Goal: Find specific page/section: Find specific page/section

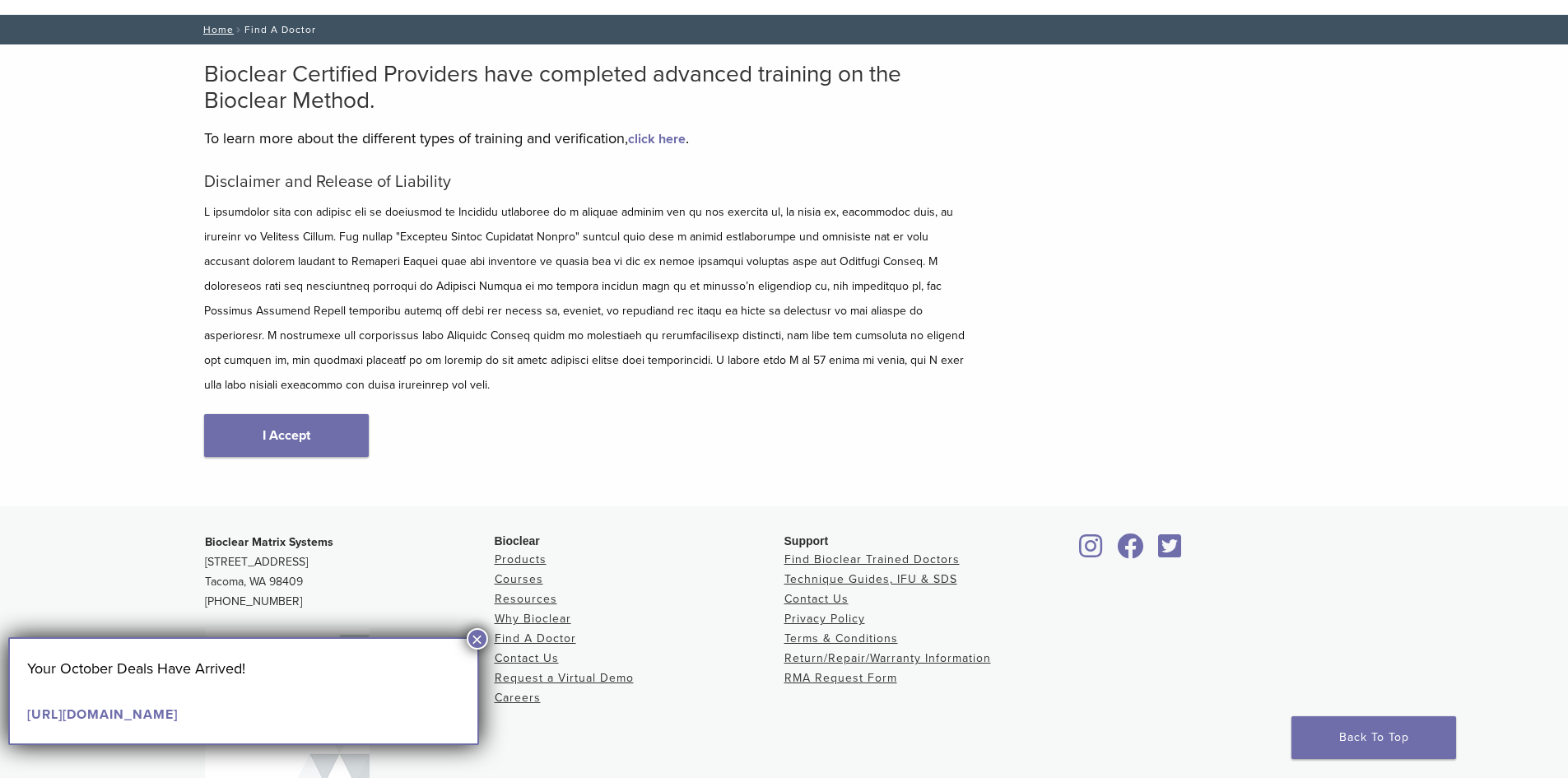
scroll to position [177, 0]
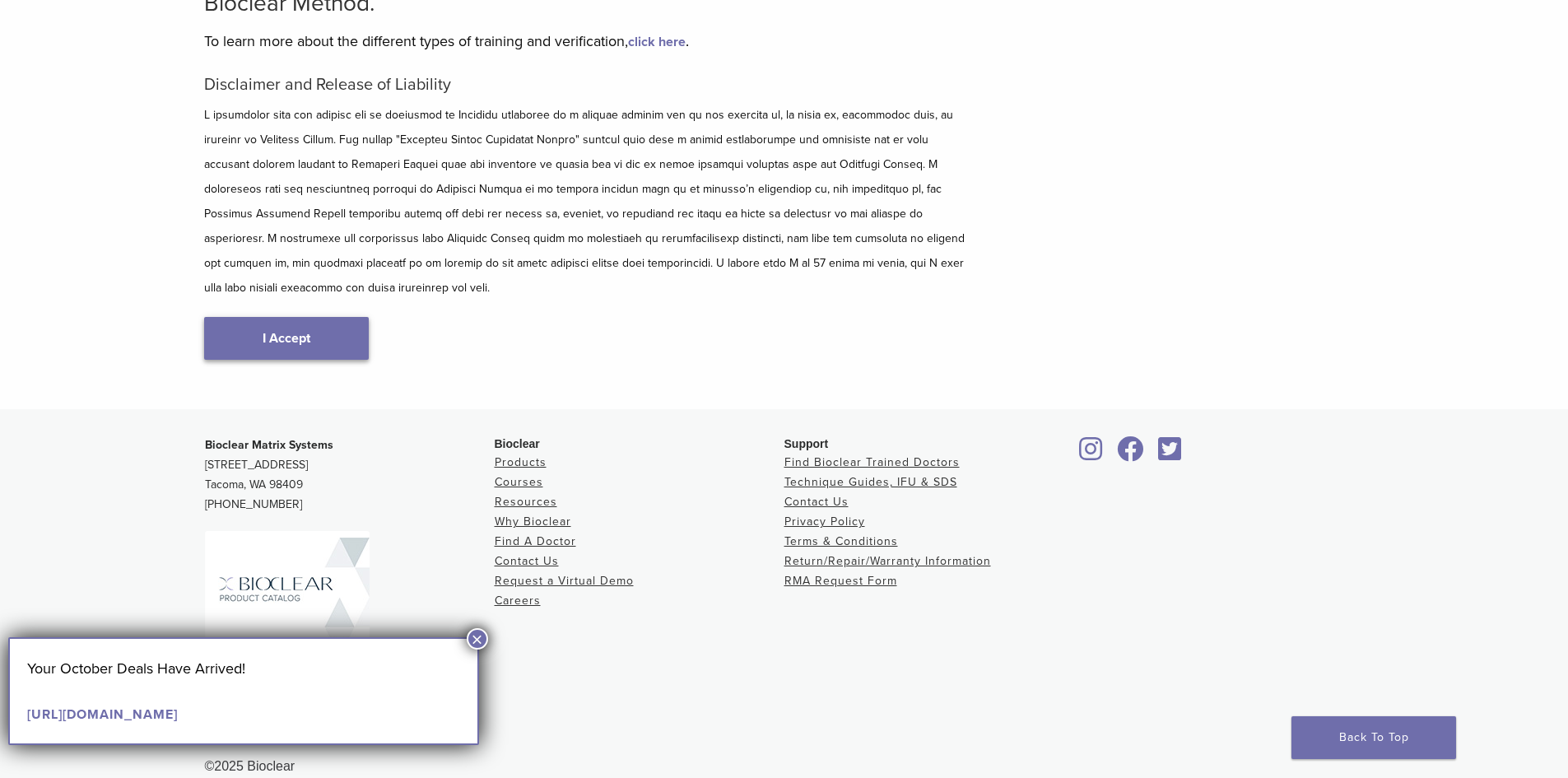
click at [349, 327] on link "I Accept" at bounding box center [287, 338] width 165 height 43
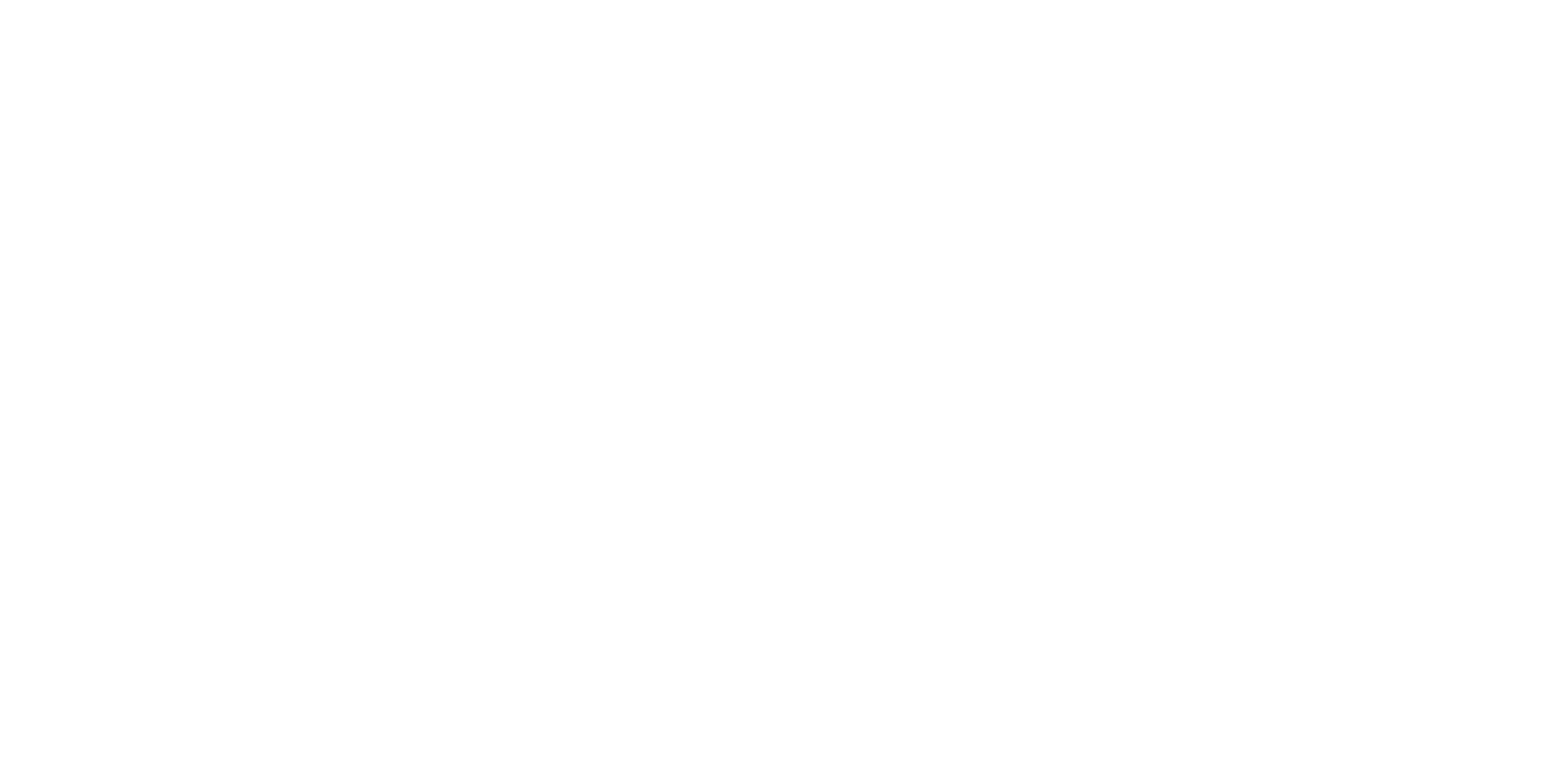
scroll to position [658, 0]
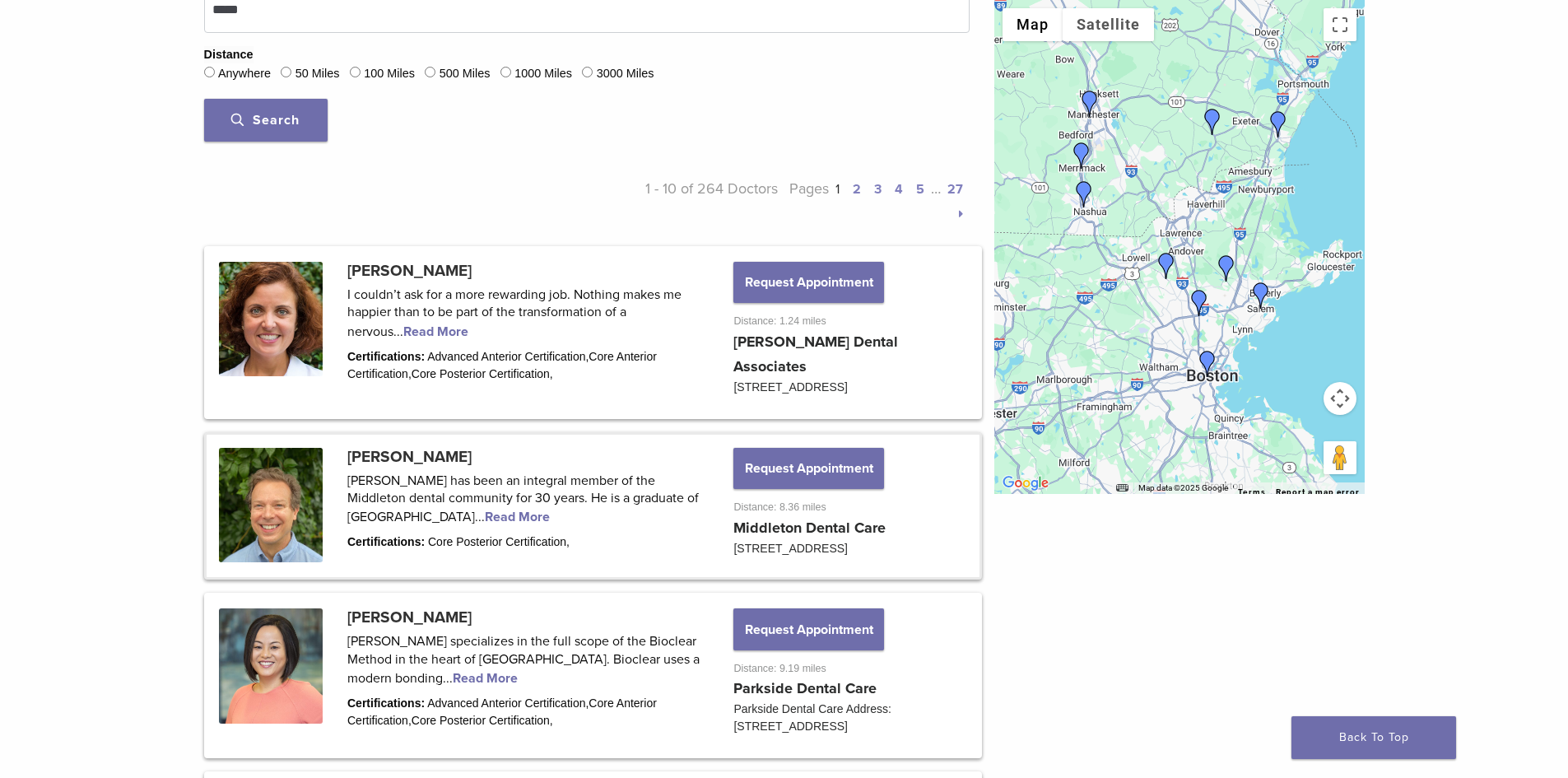
click at [903, 521] on link at bounding box center [594, 506] width 773 height 143
click at [852, 519] on link at bounding box center [594, 506] width 773 height 143
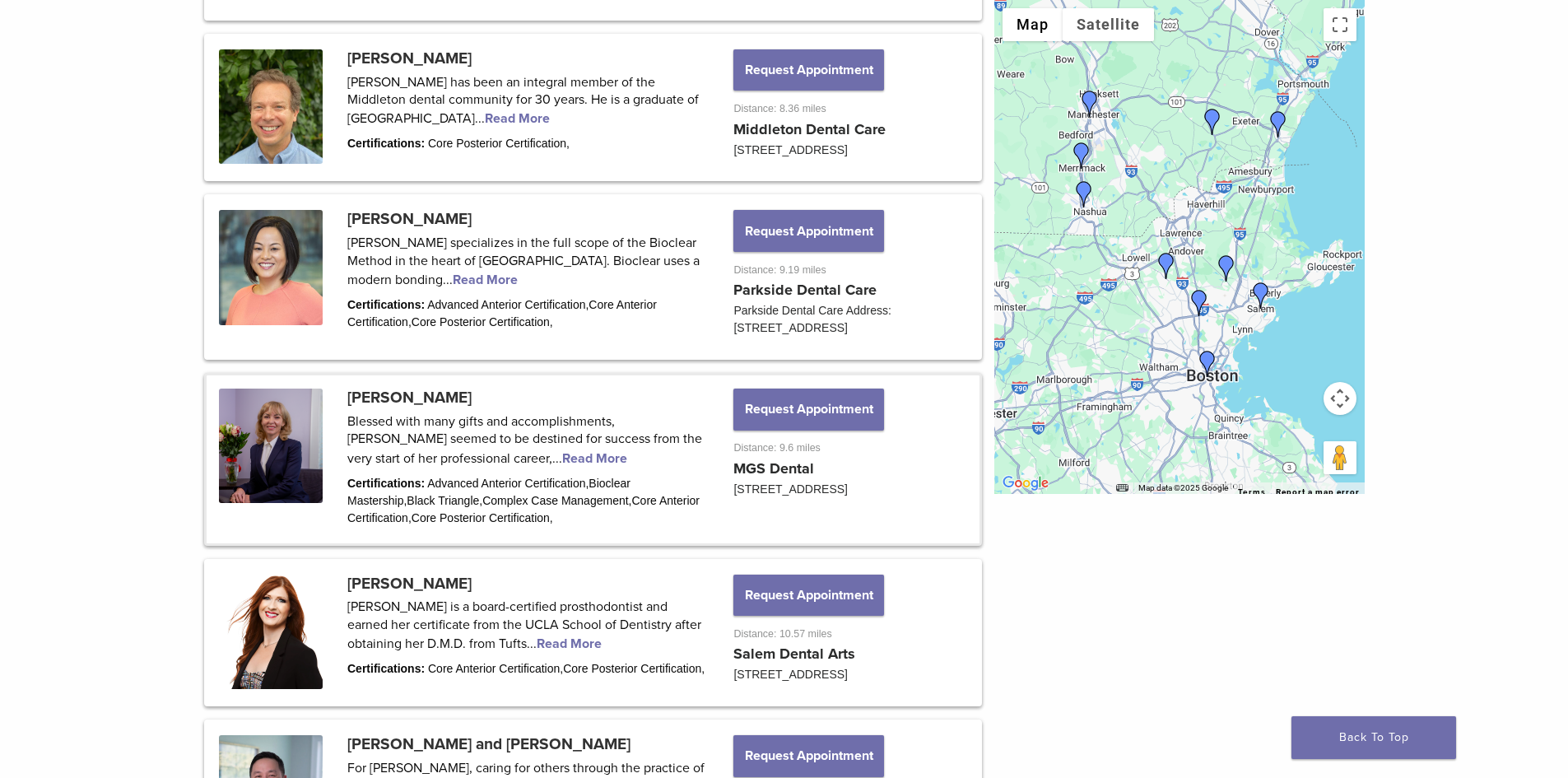
scroll to position [1070, 0]
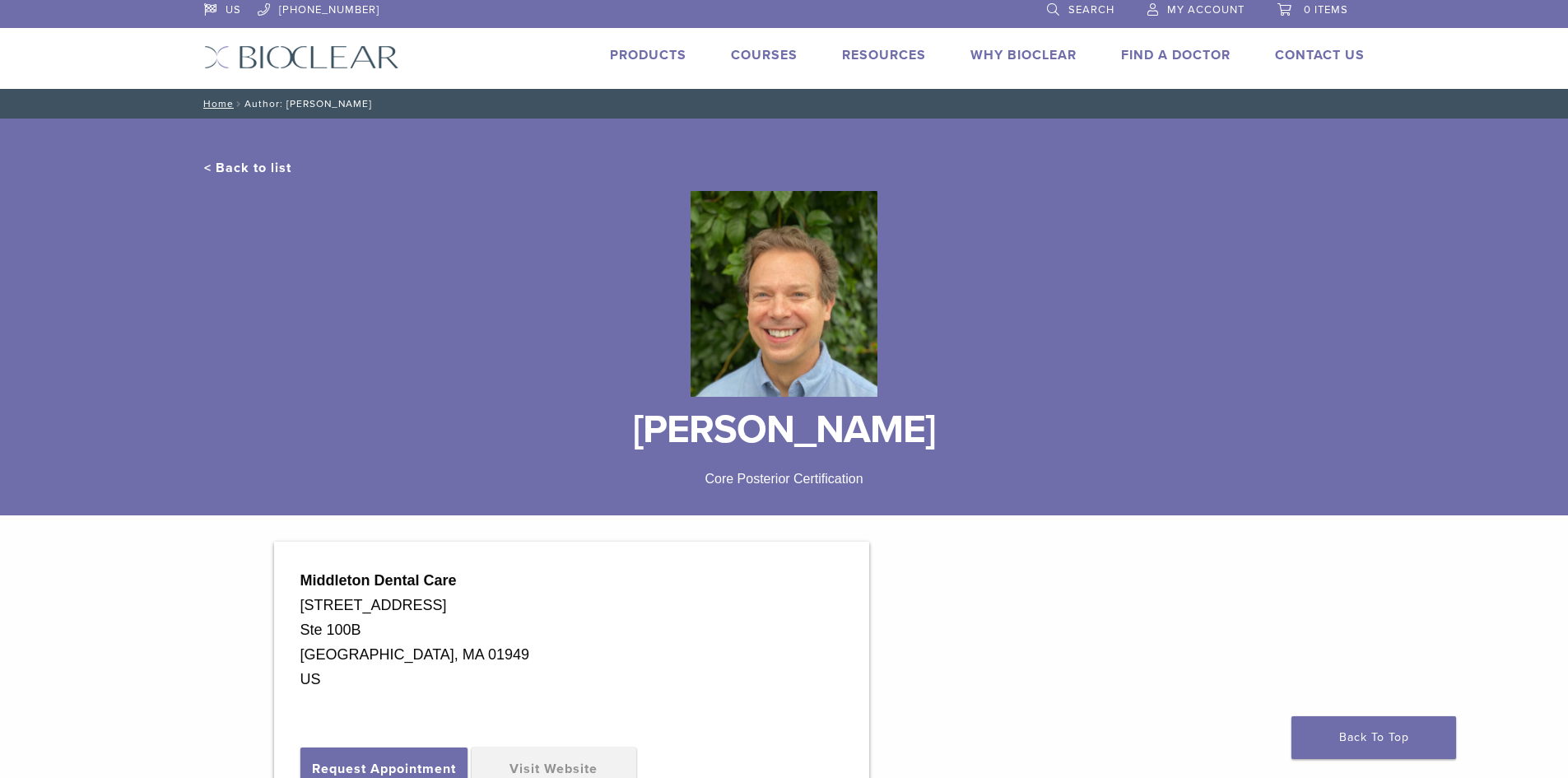
scroll to position [165, 0]
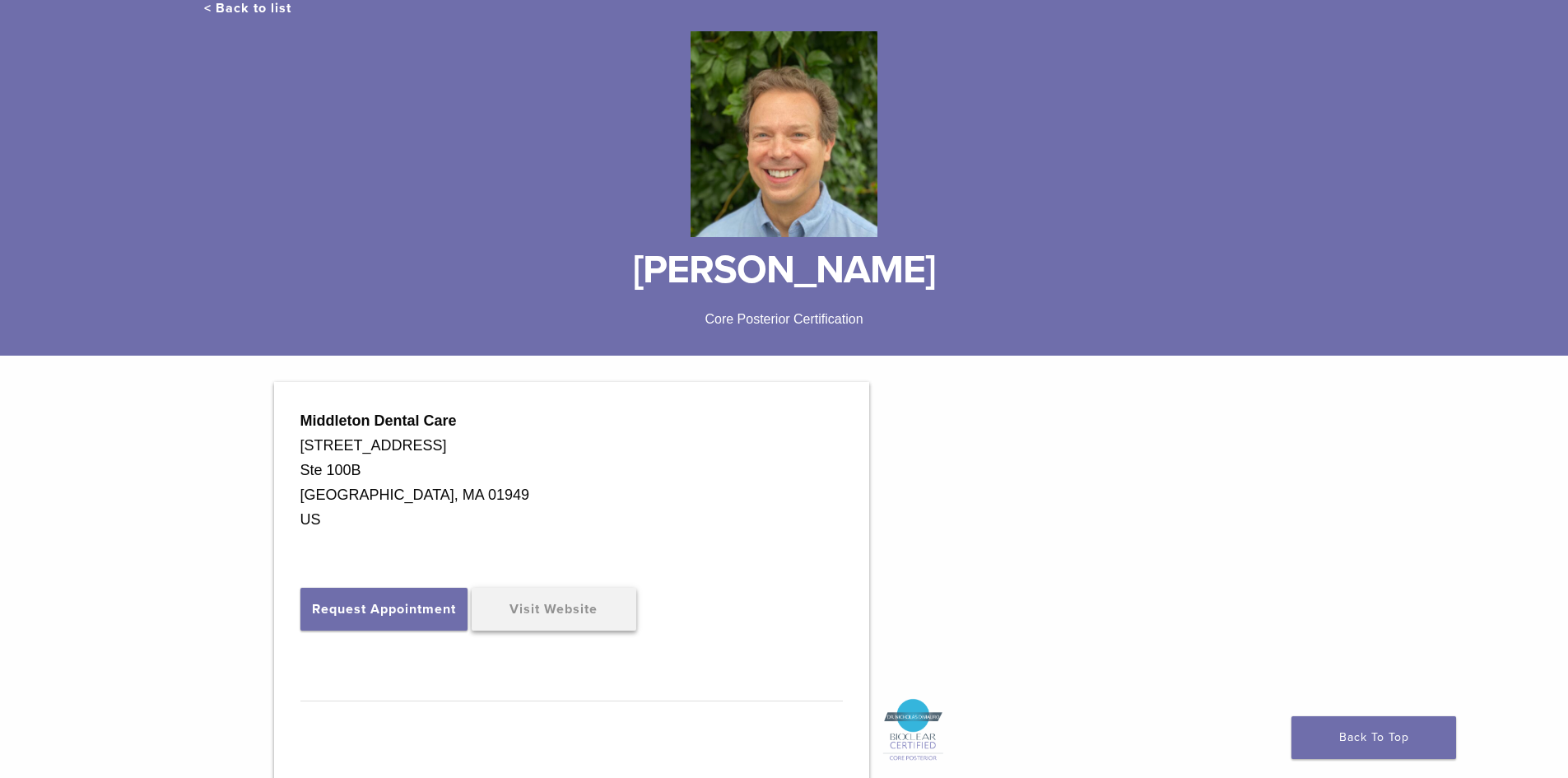
click at [606, 621] on link "Visit Website" at bounding box center [554, 609] width 165 height 43
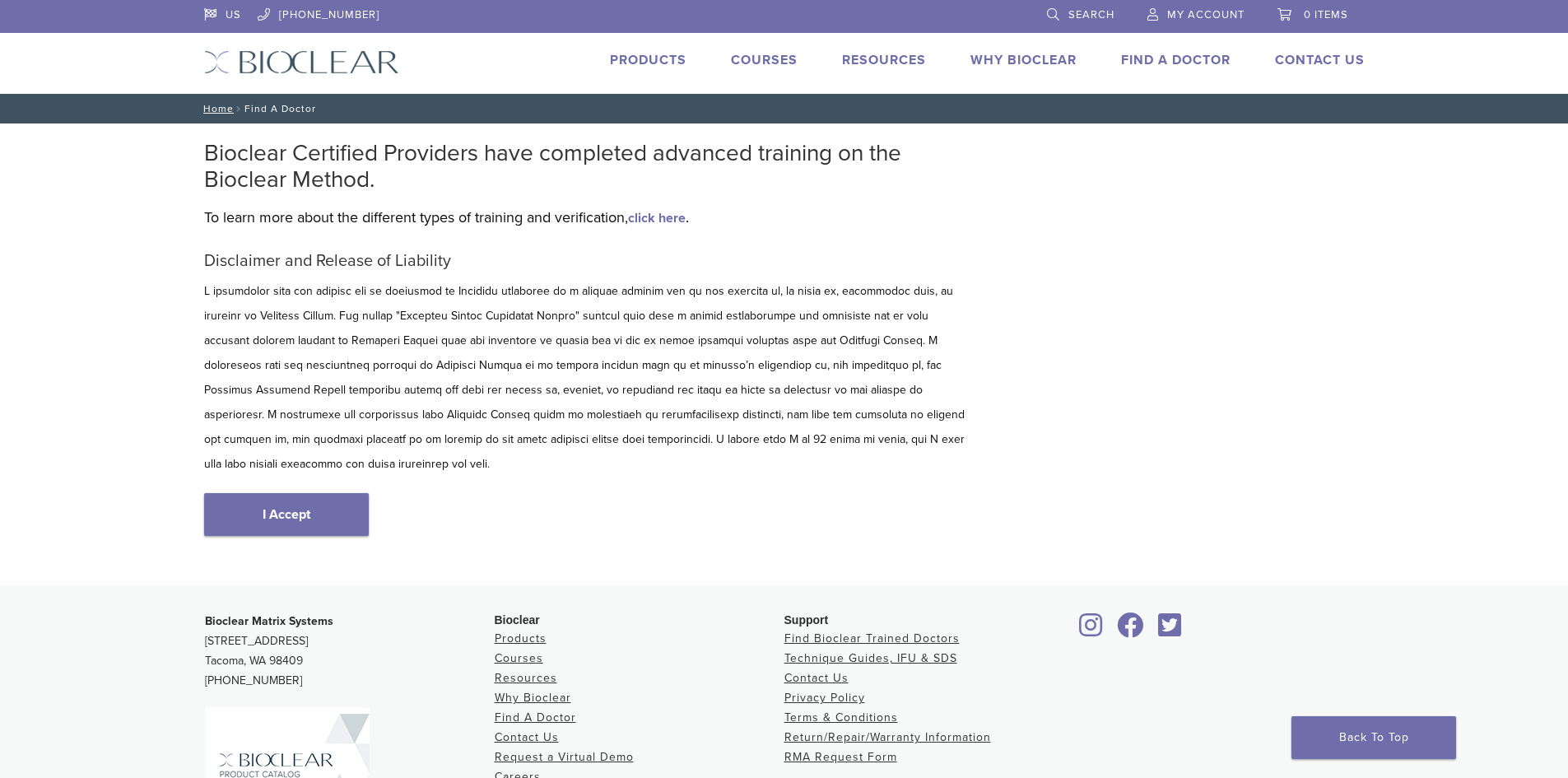
click at [306, 508] on link "I Accept" at bounding box center [287, 515] width 165 height 43
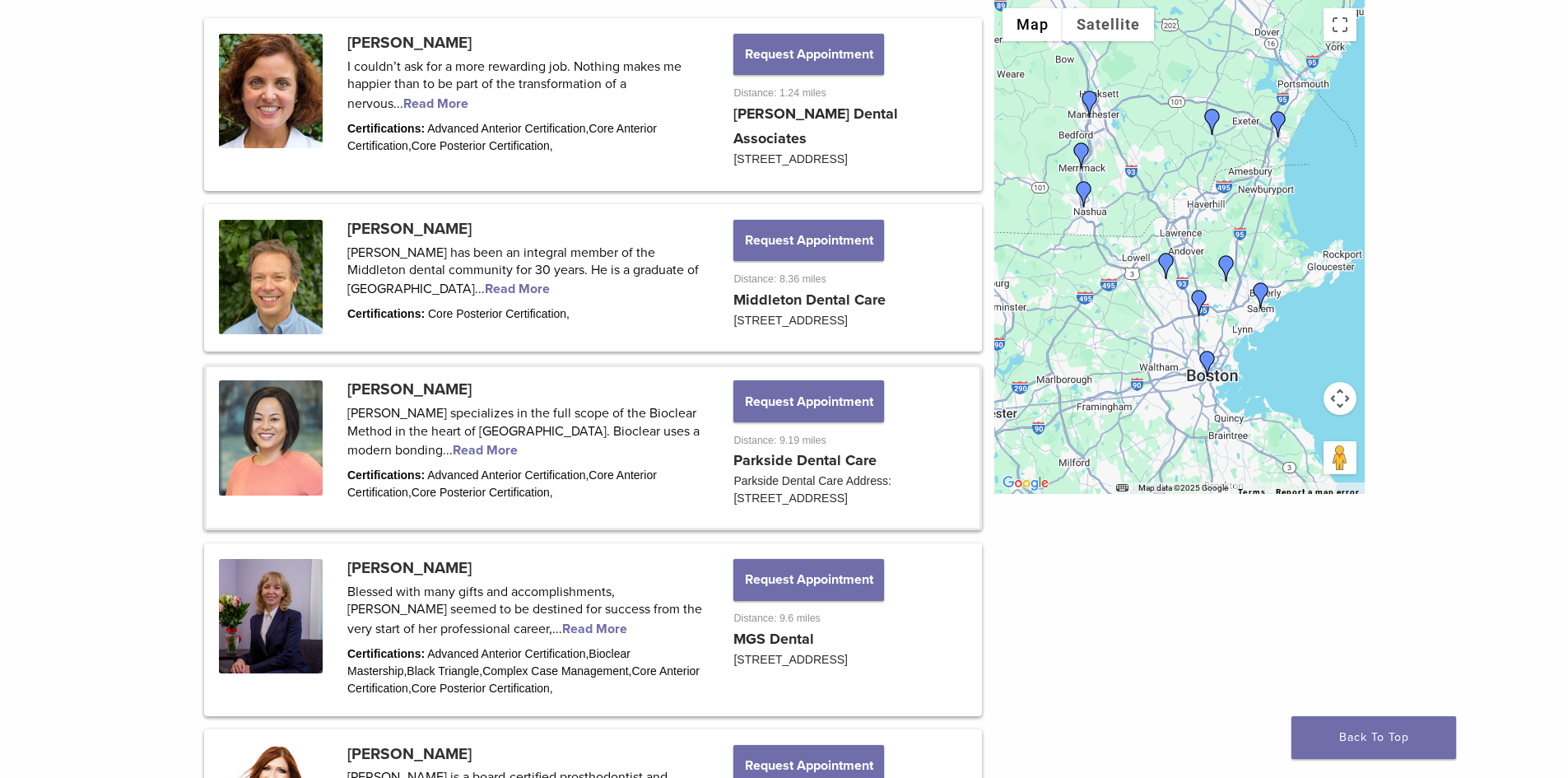
scroll to position [906, 0]
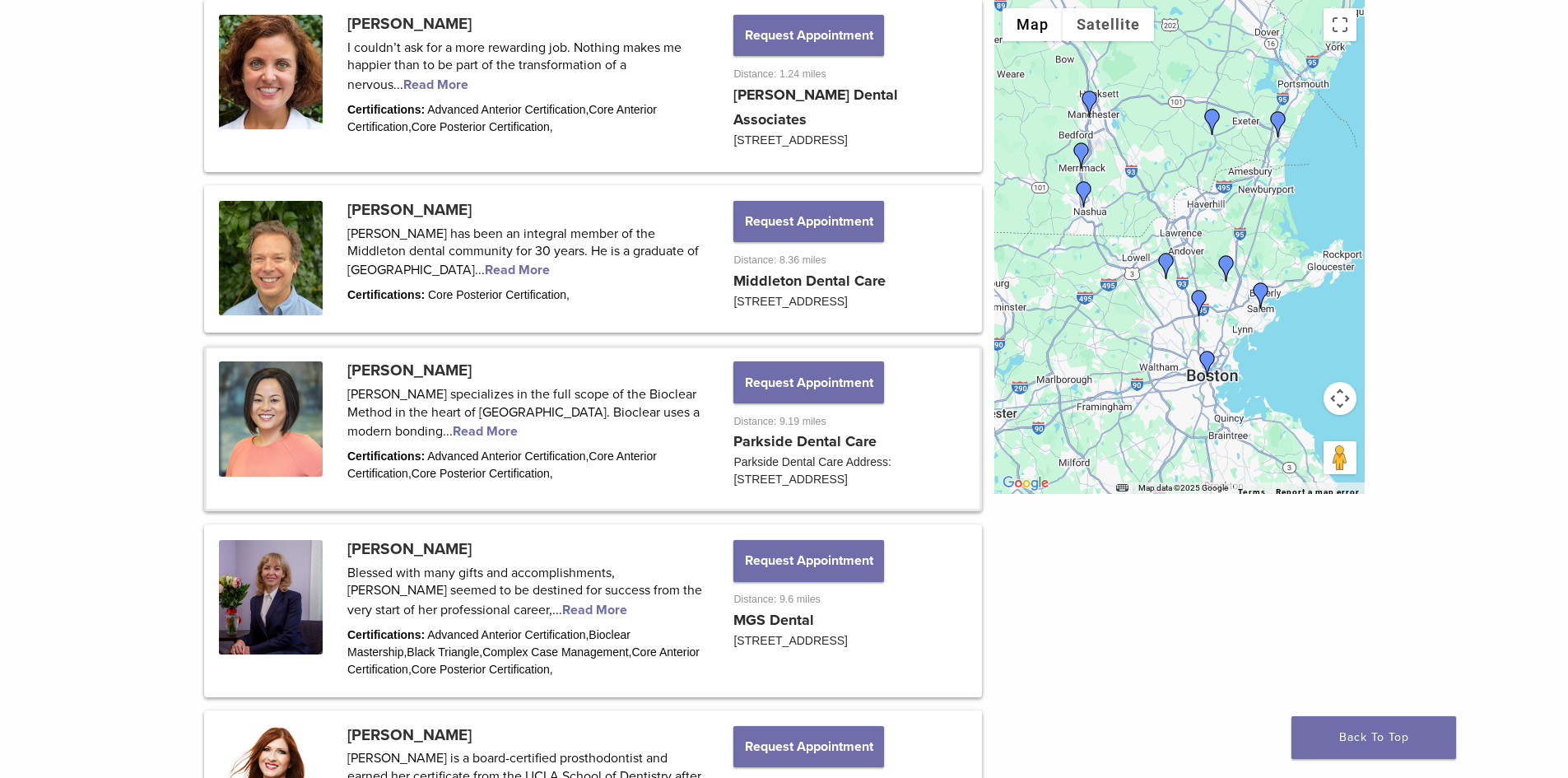
drag, startPoint x: 441, startPoint y: 433, endPoint x: 443, endPoint y: 444, distance: 11.2
click at [701, 435] on link at bounding box center [594, 429] width 773 height 161
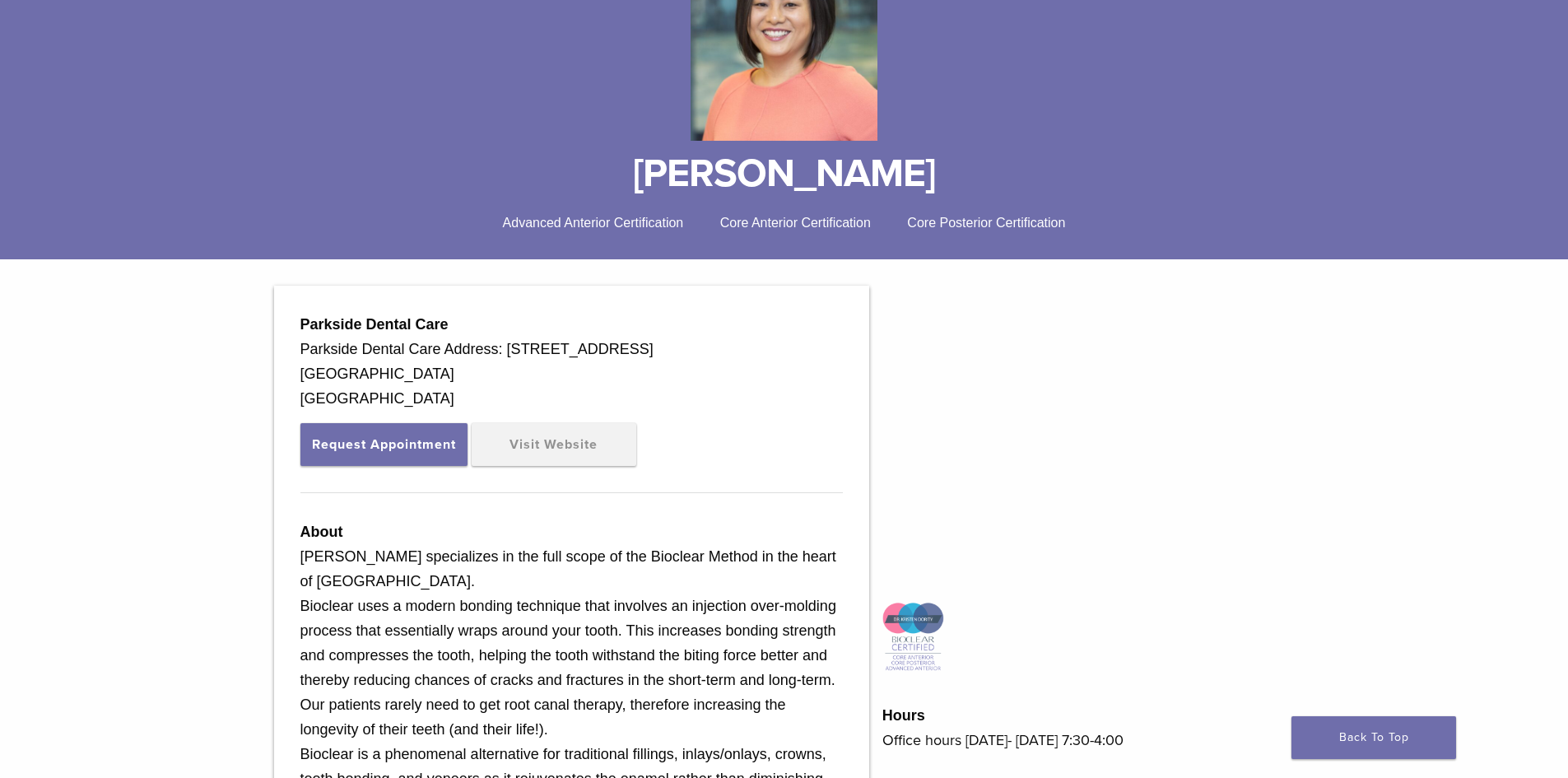
scroll to position [330, 0]
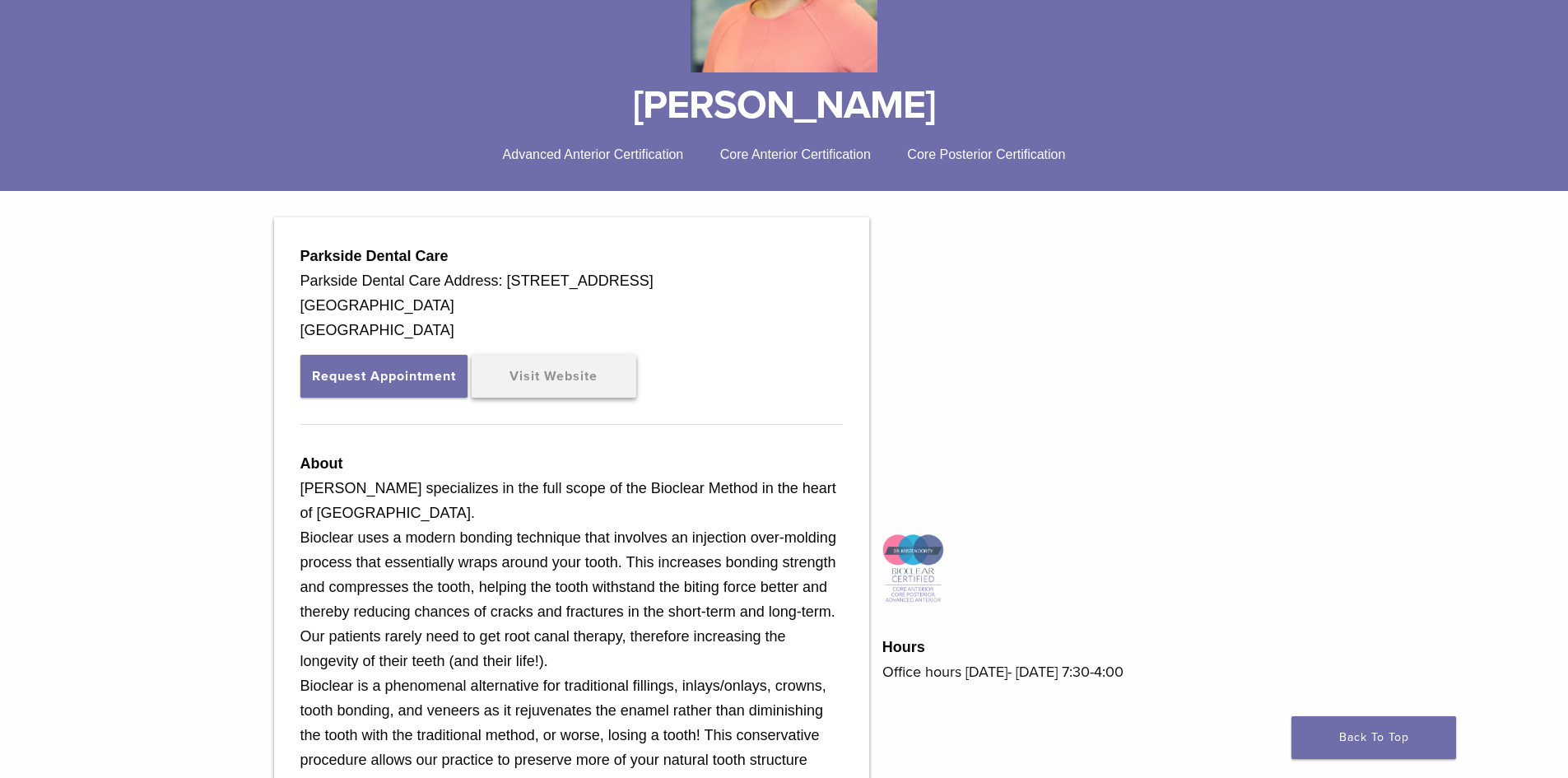
click at [612, 375] on link "Visit Website" at bounding box center [554, 377] width 165 height 43
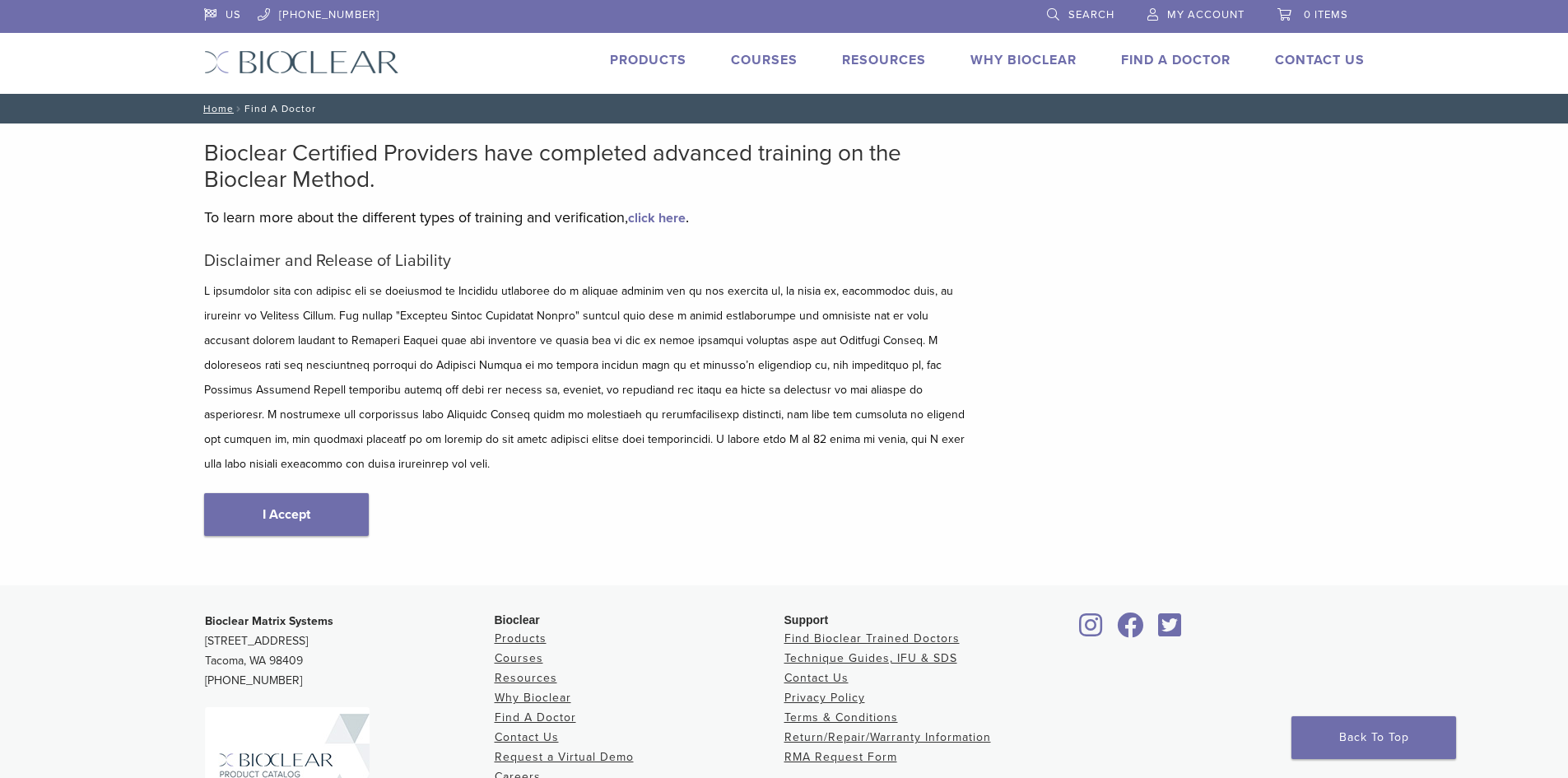
scroll to position [177, 0]
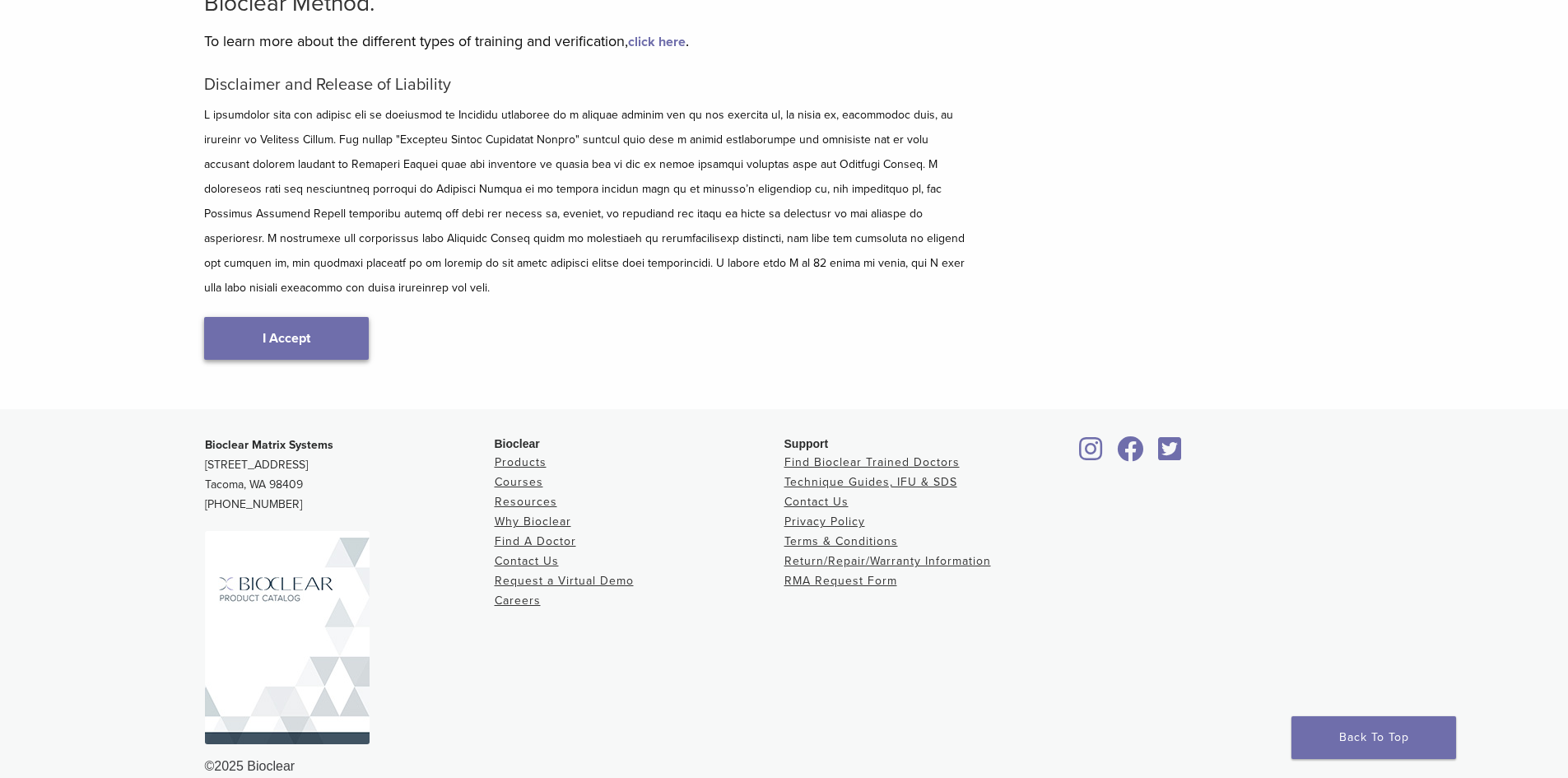
click at [333, 320] on link "I Accept" at bounding box center [287, 338] width 165 height 43
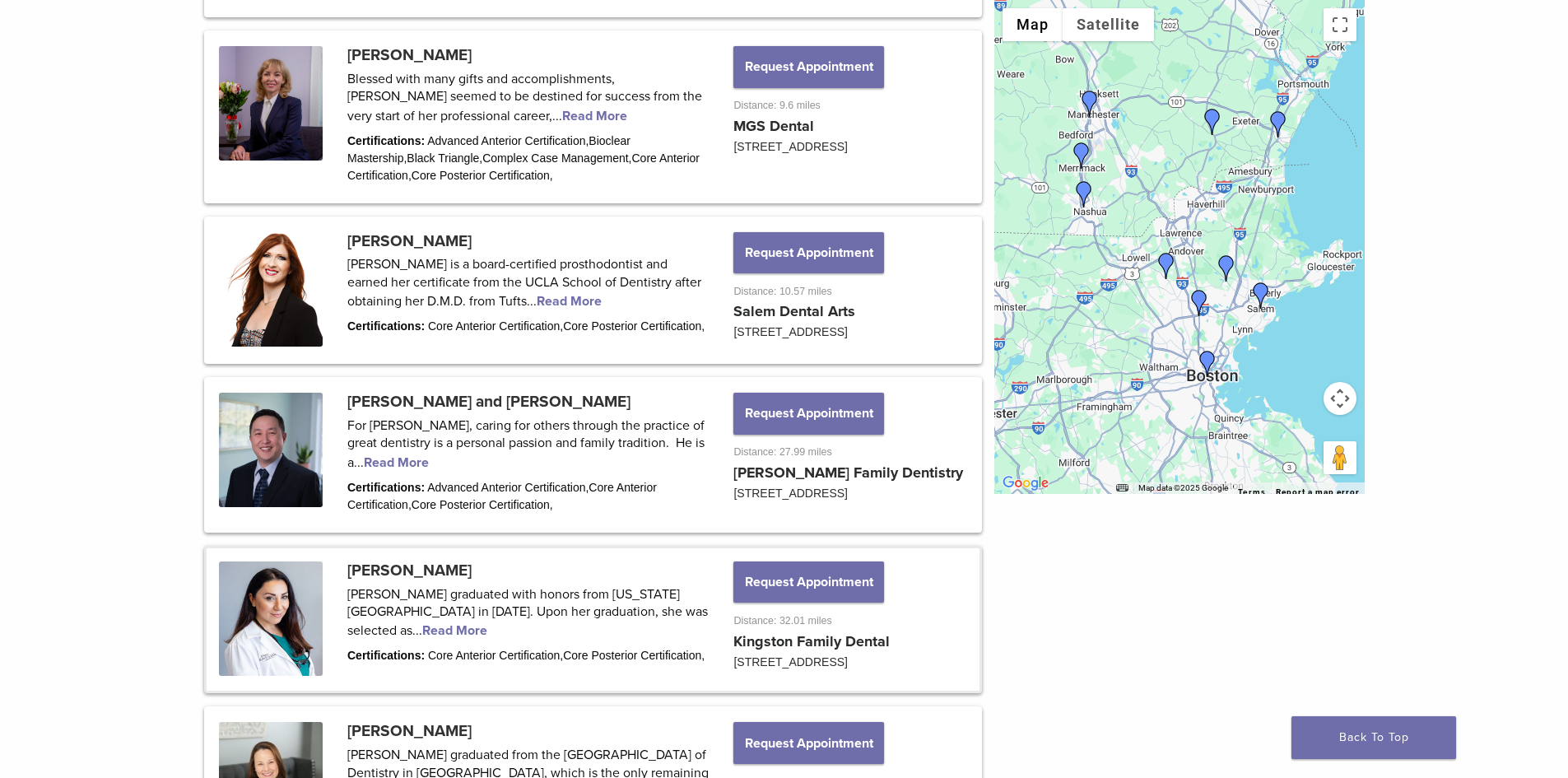
scroll to position [1317, 0]
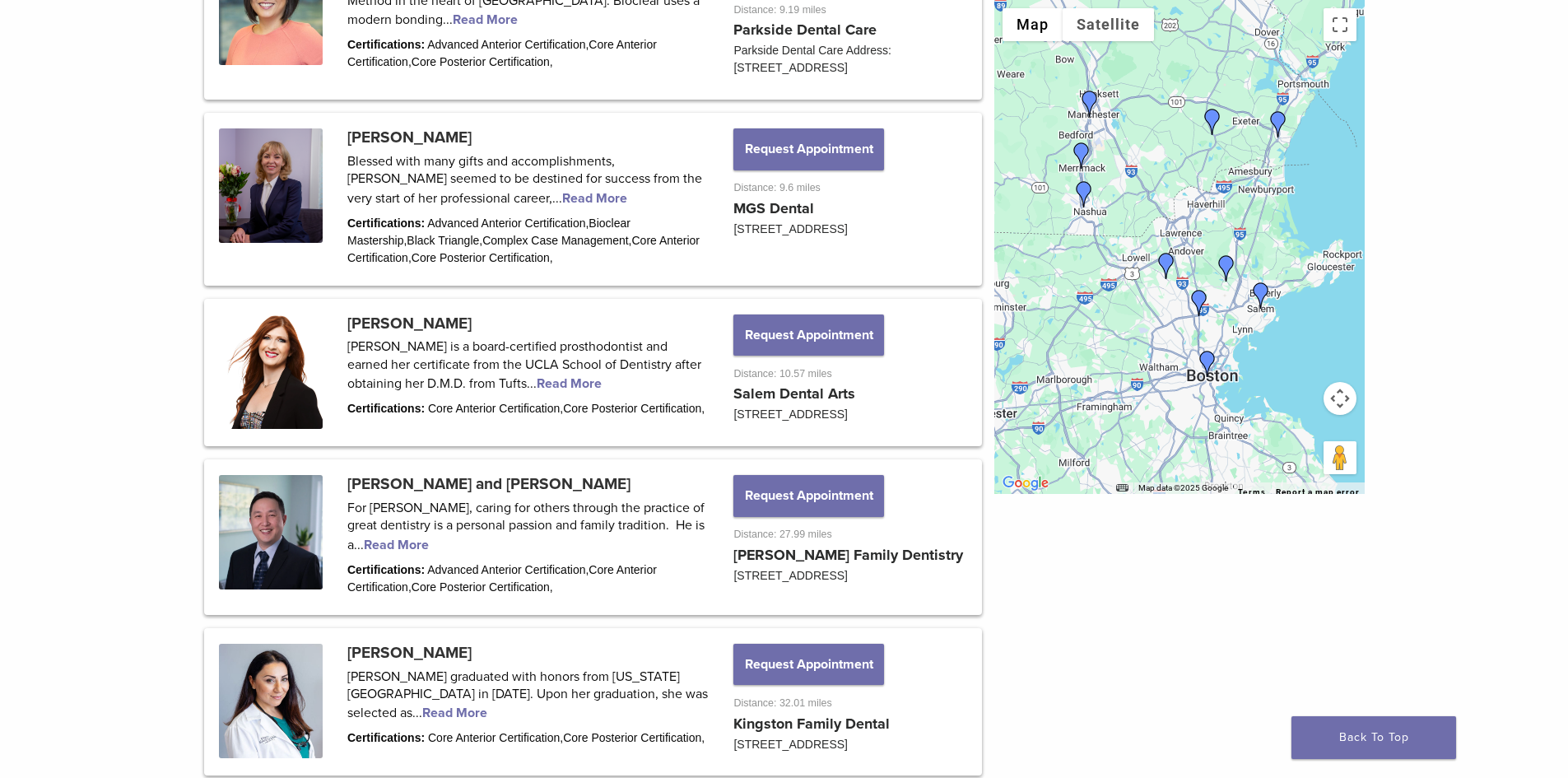
click at [782, 353] on button "Request Appointment" at bounding box center [809, 335] width 150 height 41
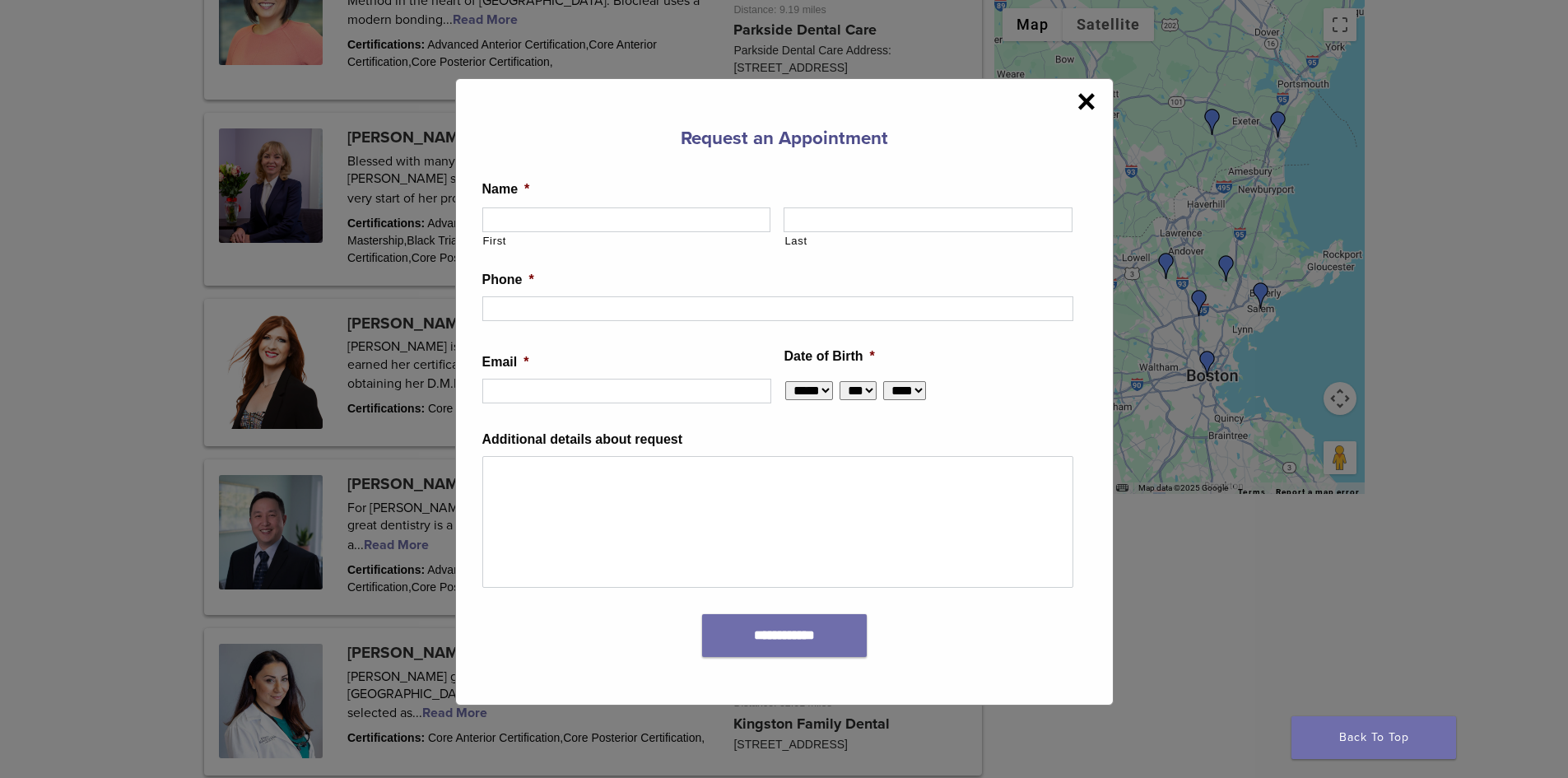
click at [1077, 96] on span "×" at bounding box center [1085, 101] width 19 height 33
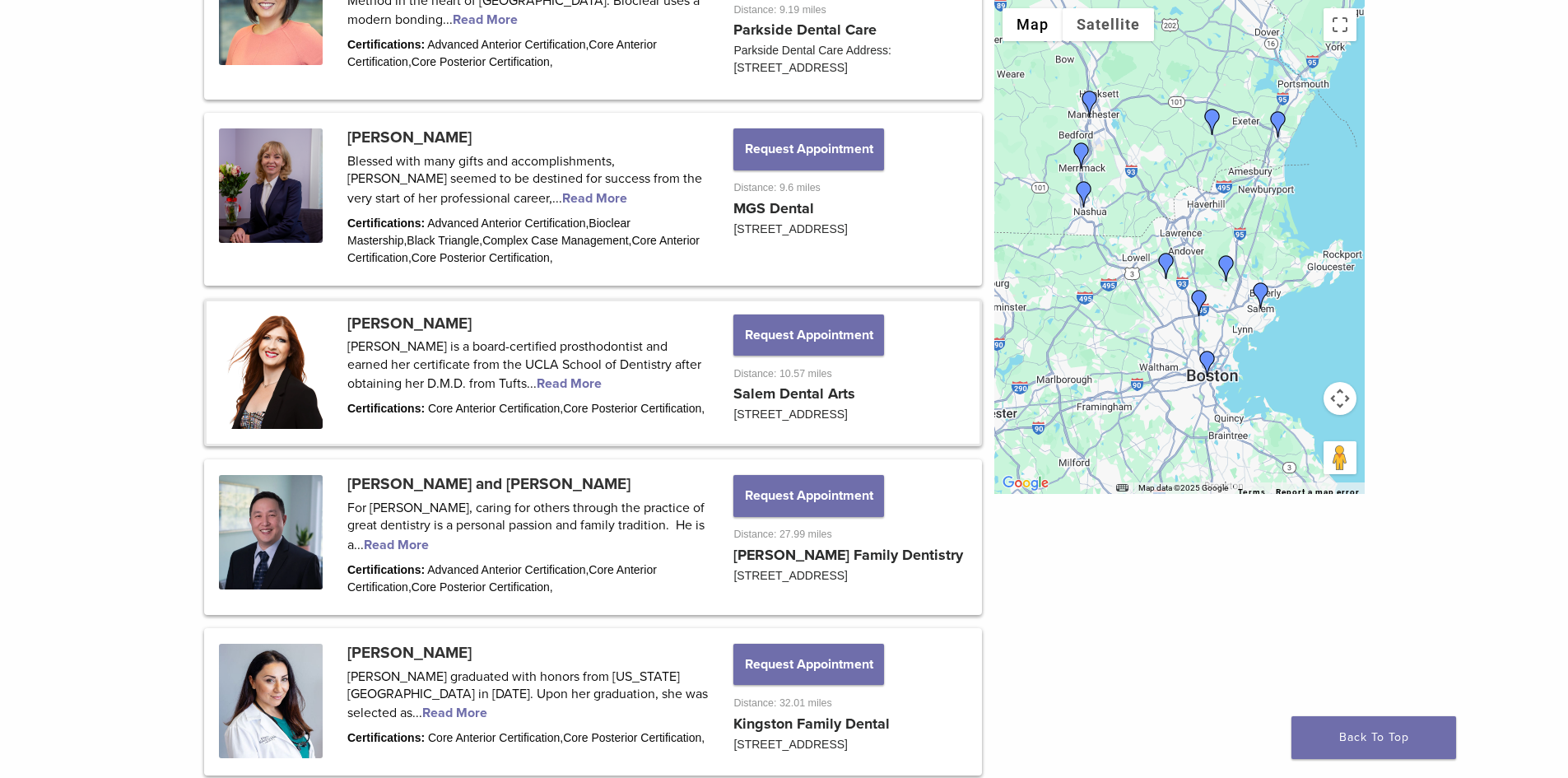
click at [810, 402] on link at bounding box center [594, 373] width 773 height 143
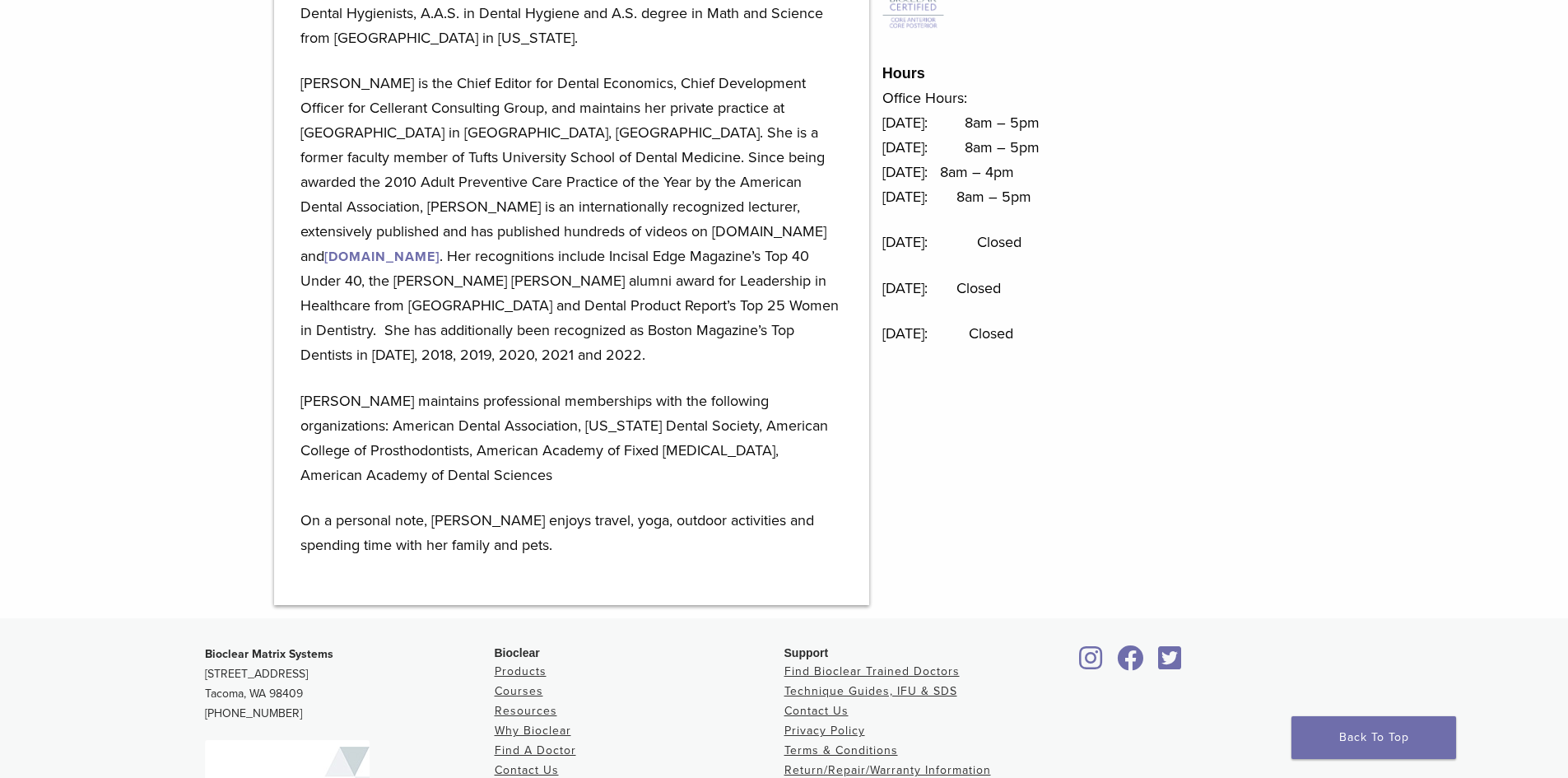
scroll to position [658, 0]
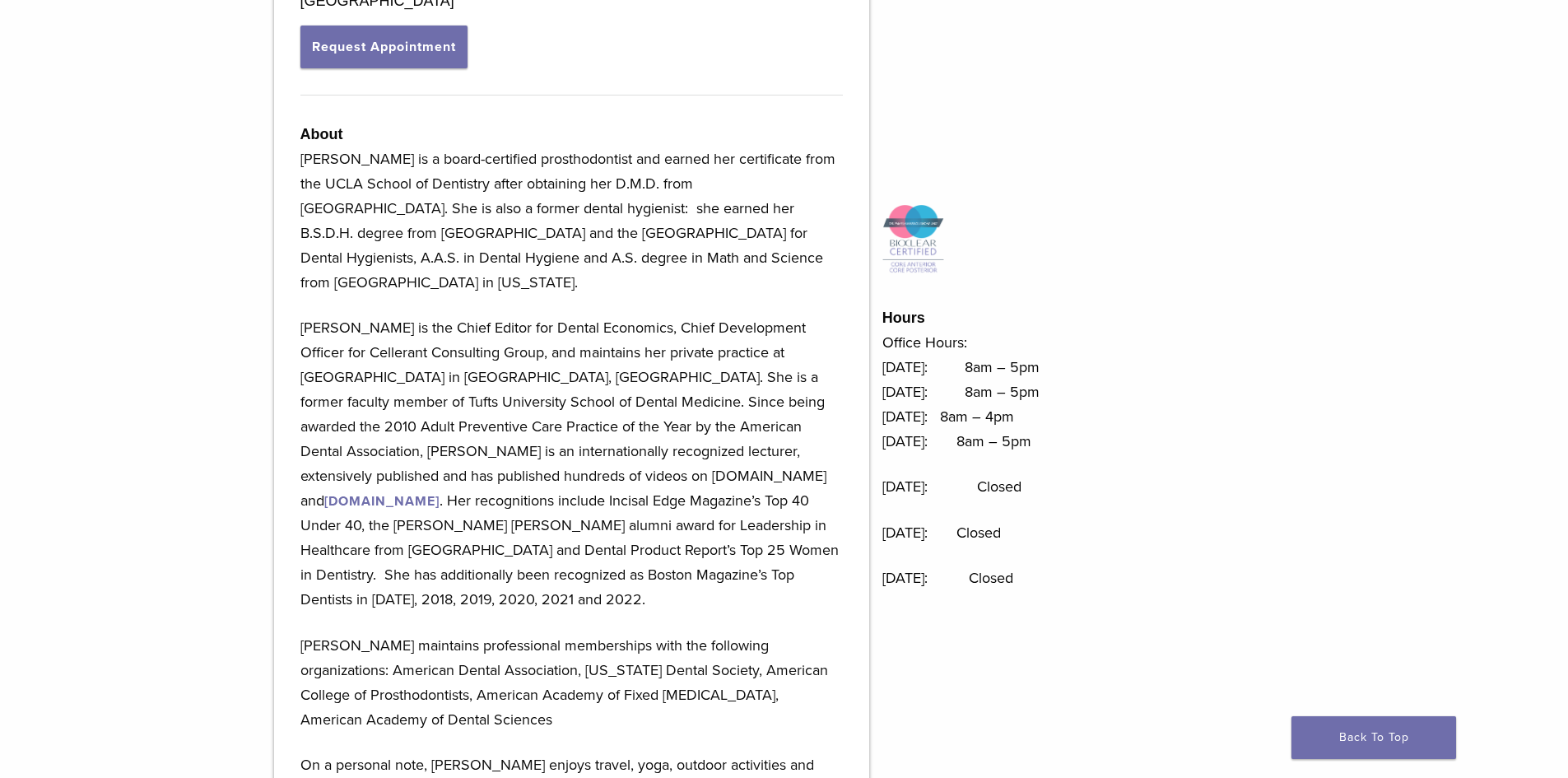
click at [915, 253] on img at bounding box center [913, 239] width 62 height 71
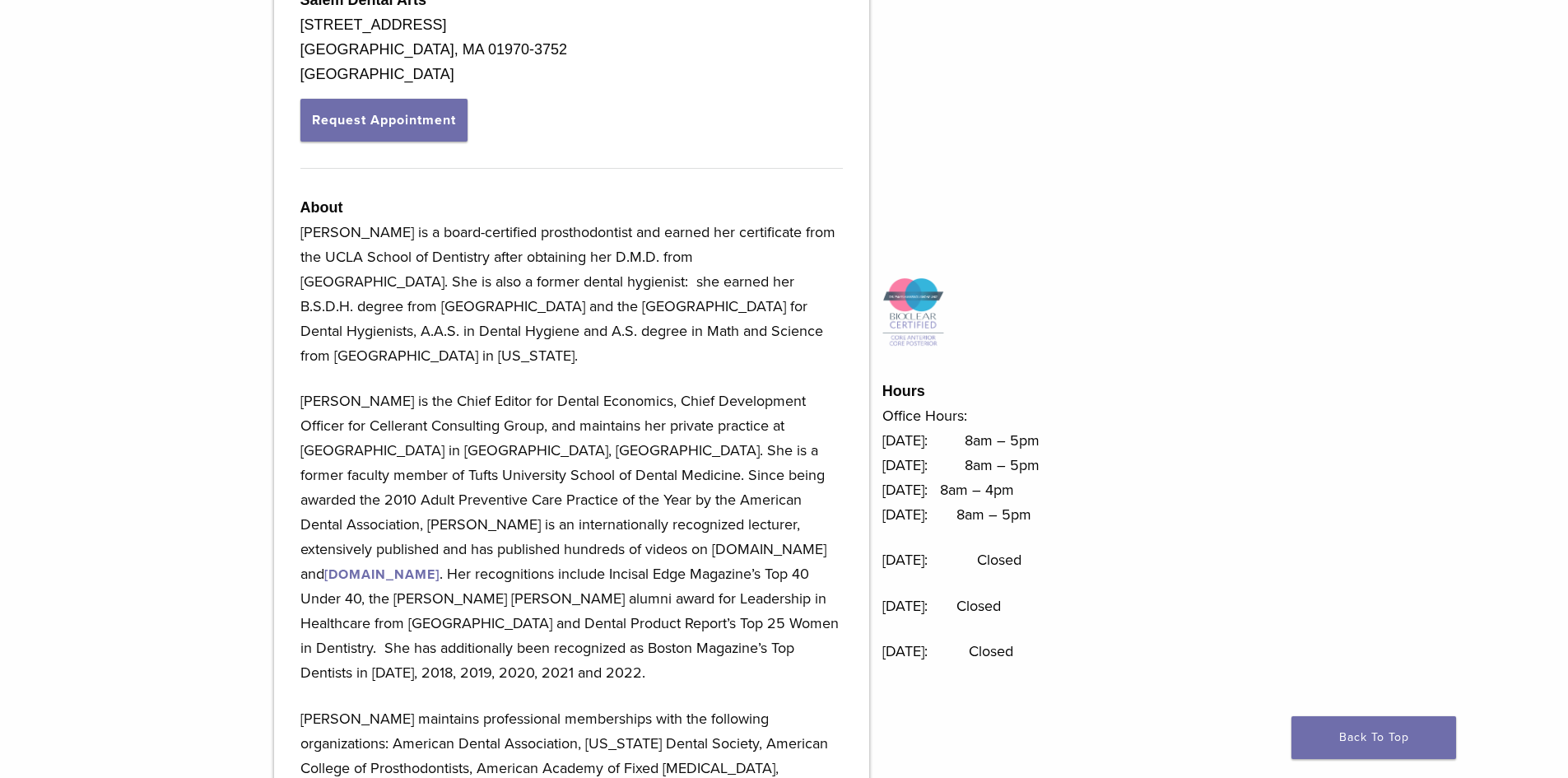
scroll to position [330, 0]
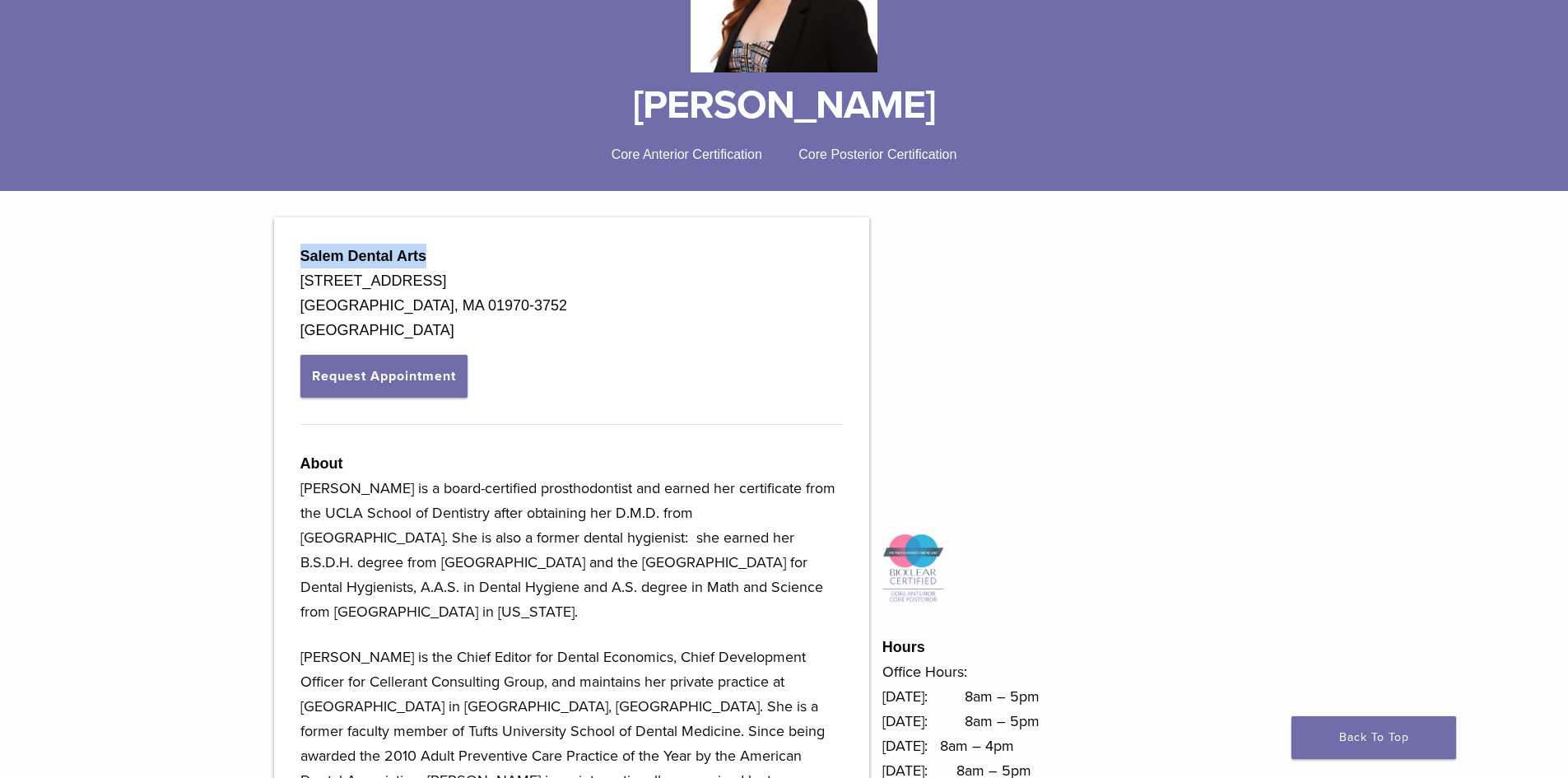
drag, startPoint x: 430, startPoint y: 259, endPoint x: 294, endPoint y: 263, distance: 136.1
click at [294, 263] on div "Salem Dental Arts [STREET_ADDRESS] Request Appointment About [DOMAIN_NAME] . He…" at bounding box center [571, 698] width 596 height 961
copy strong "Salem Dental Arts"
